Goal: Transaction & Acquisition: Purchase product/service

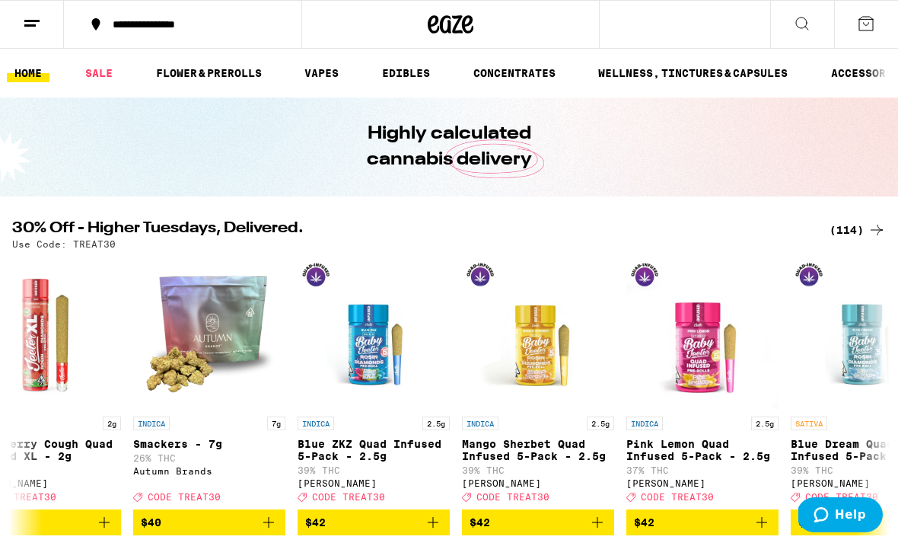
scroll to position [0, 14508]
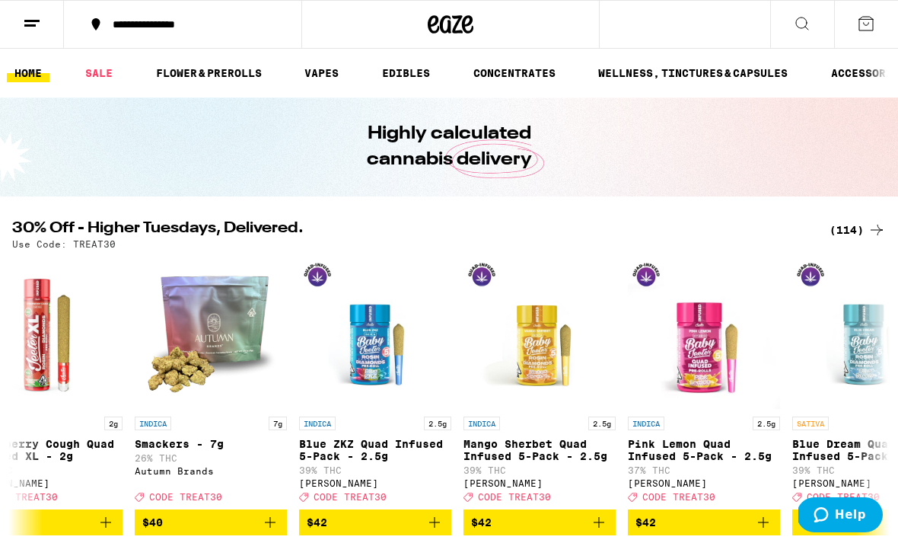
click at [21, 64] on link "HOME" at bounding box center [28, 73] width 43 height 18
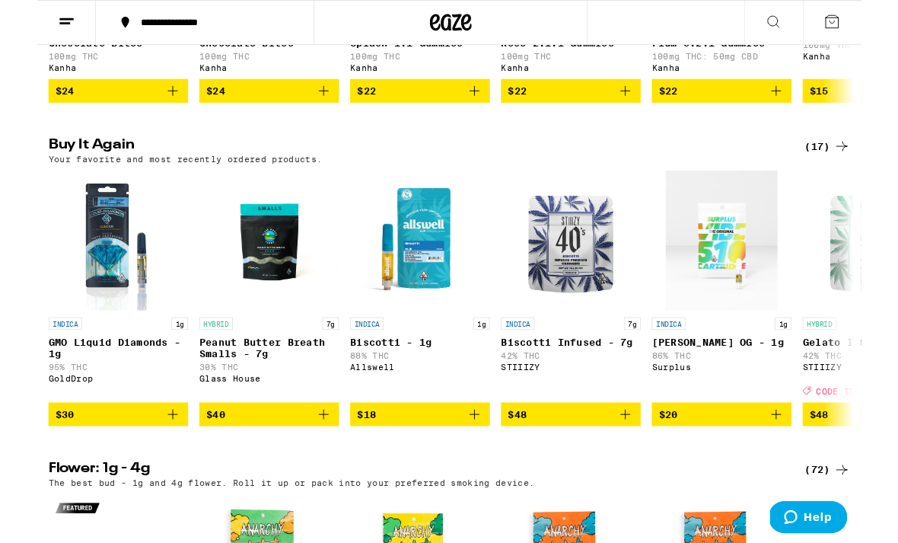
scroll to position [1125, 0]
